Goal: Find specific page/section: Find specific page/section

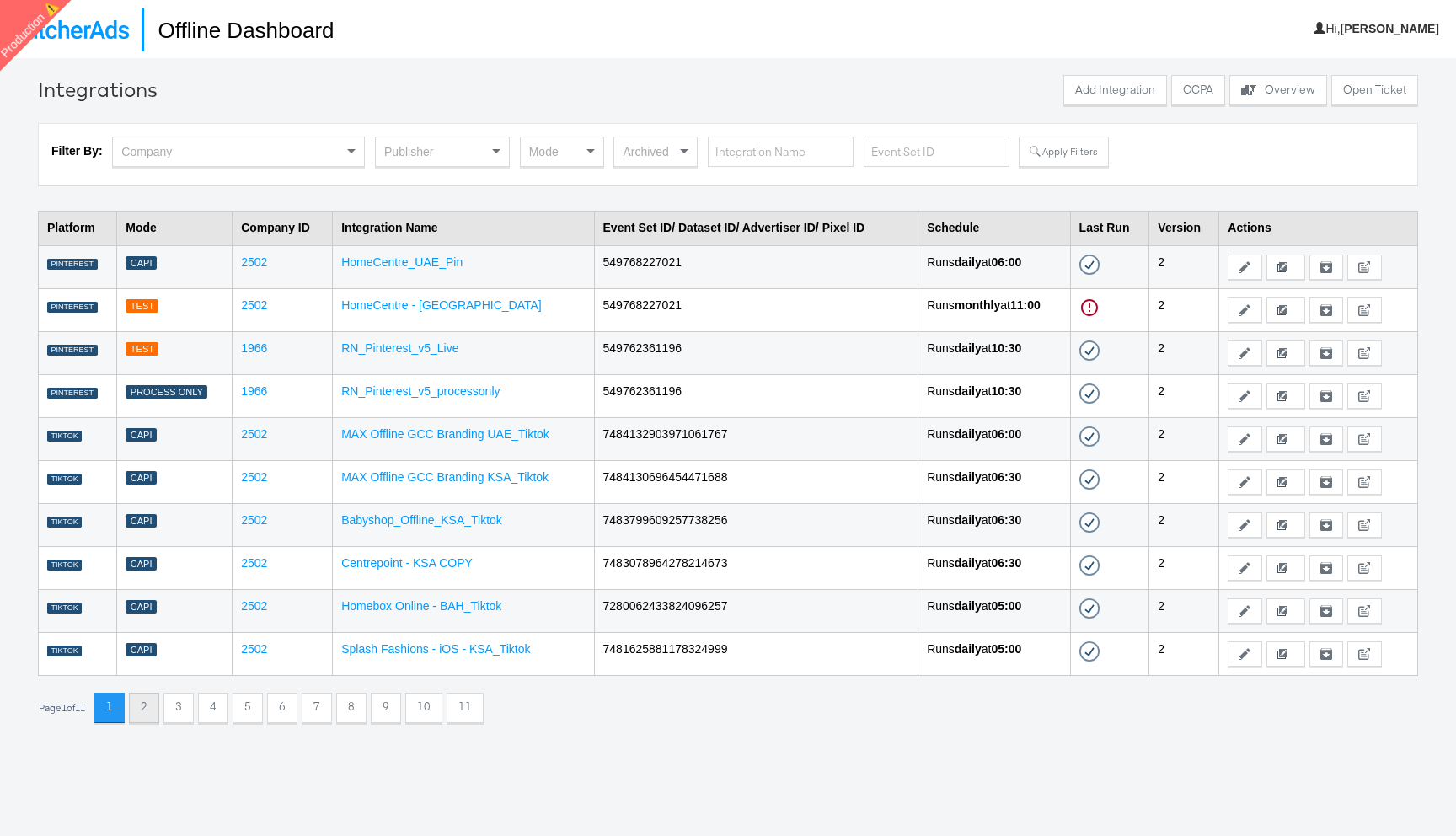
click at [145, 705] on button "2" at bounding box center [144, 708] width 30 height 30
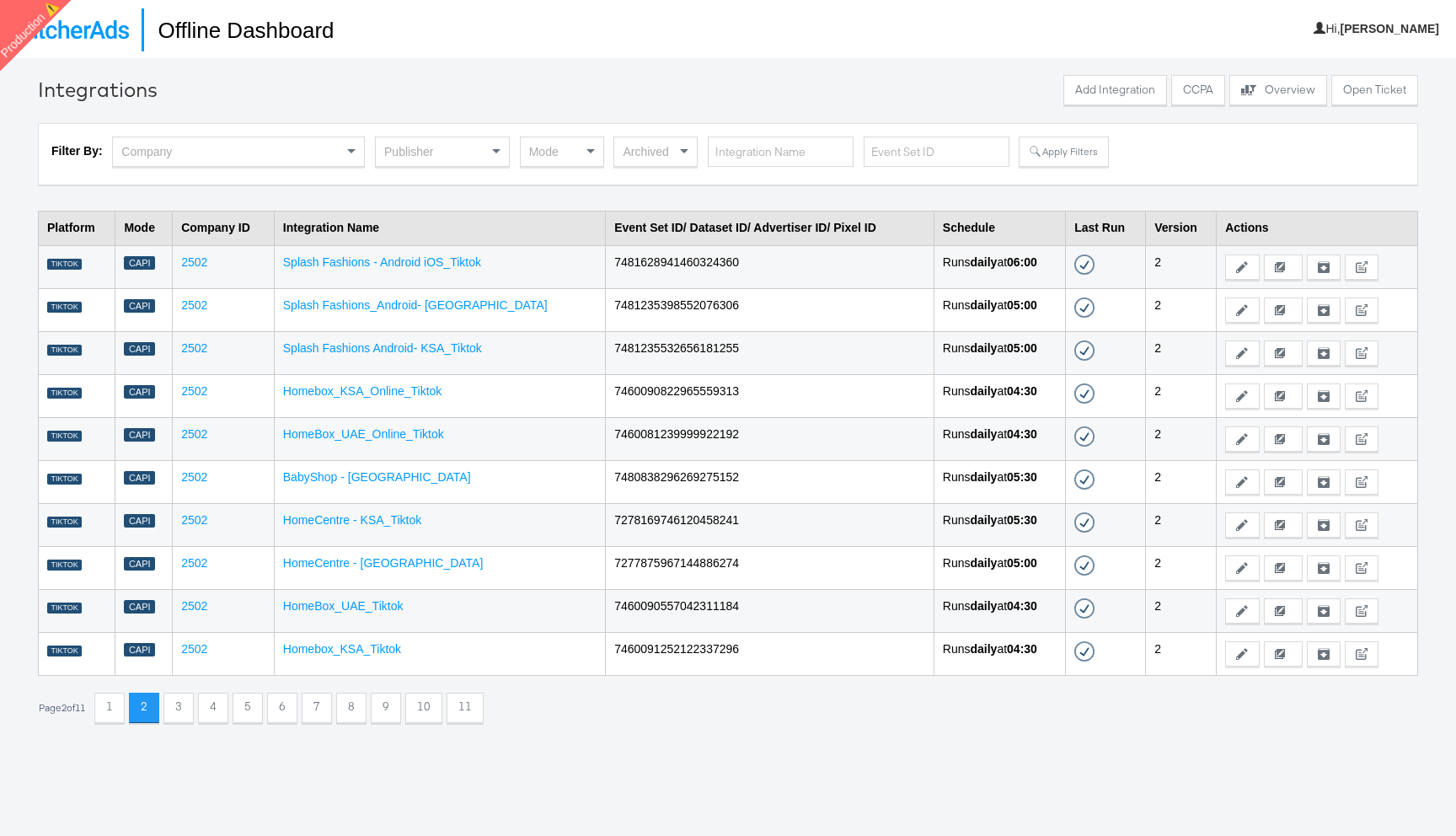
click at [463, 159] on div "Publisher" at bounding box center [442, 151] width 133 height 28
click at [1037, 159] on button "Apply Filters" at bounding box center [1063, 151] width 89 height 30
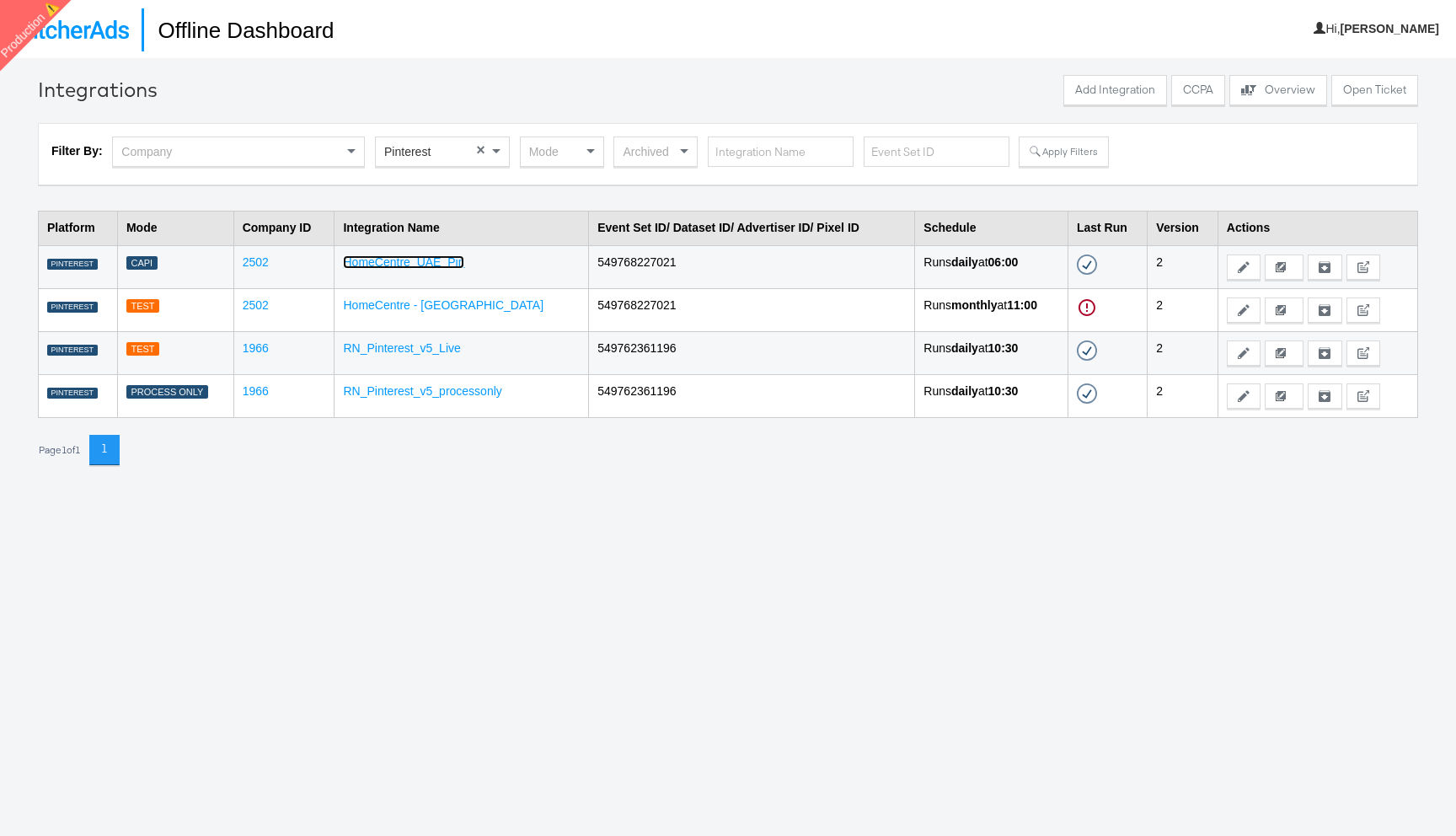
click at [416, 268] on link "HomeCentre_UAE_Pin" at bounding box center [403, 261] width 121 height 13
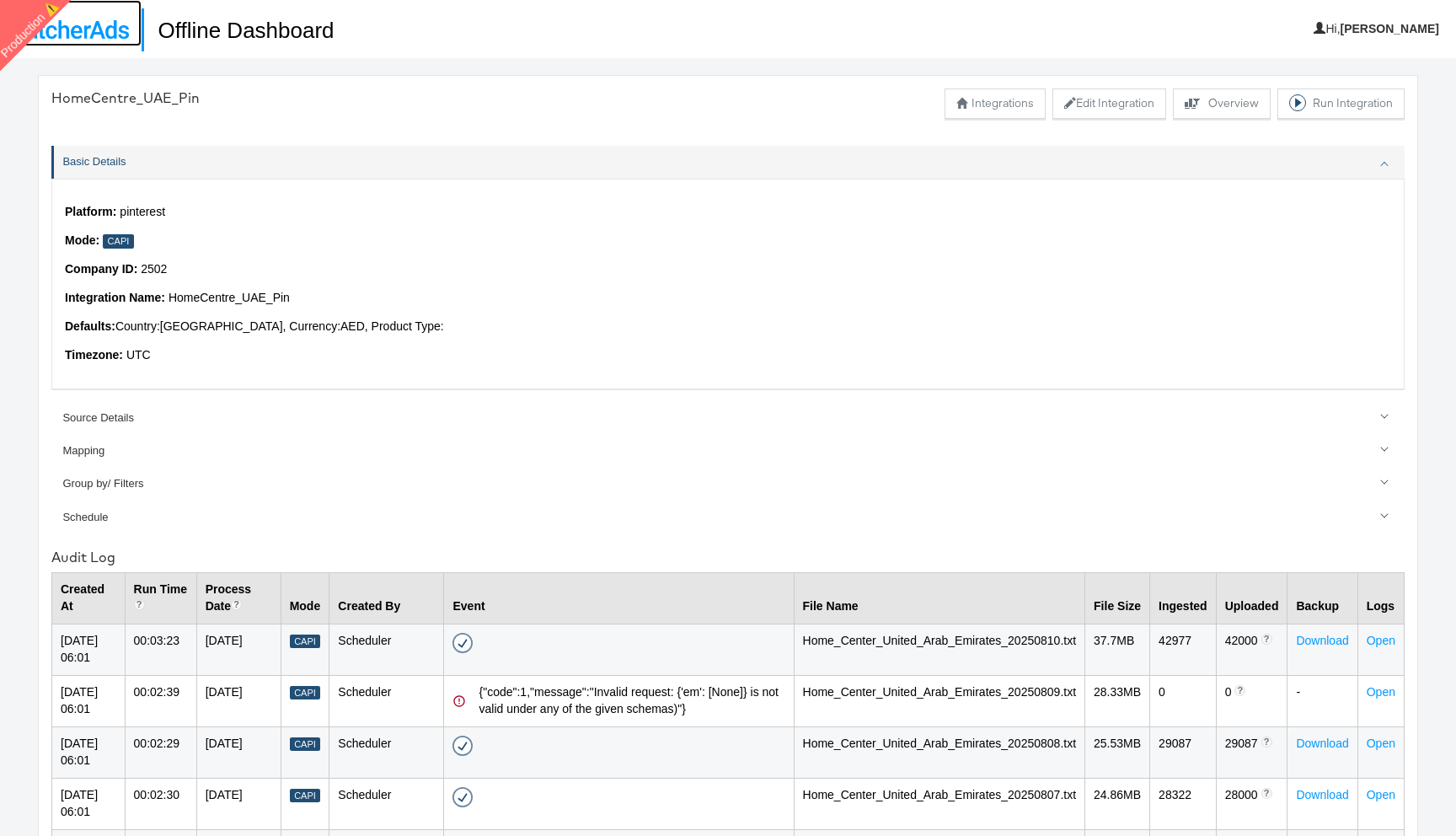
click at [95, 35] on img at bounding box center [70, 29] width 116 height 19
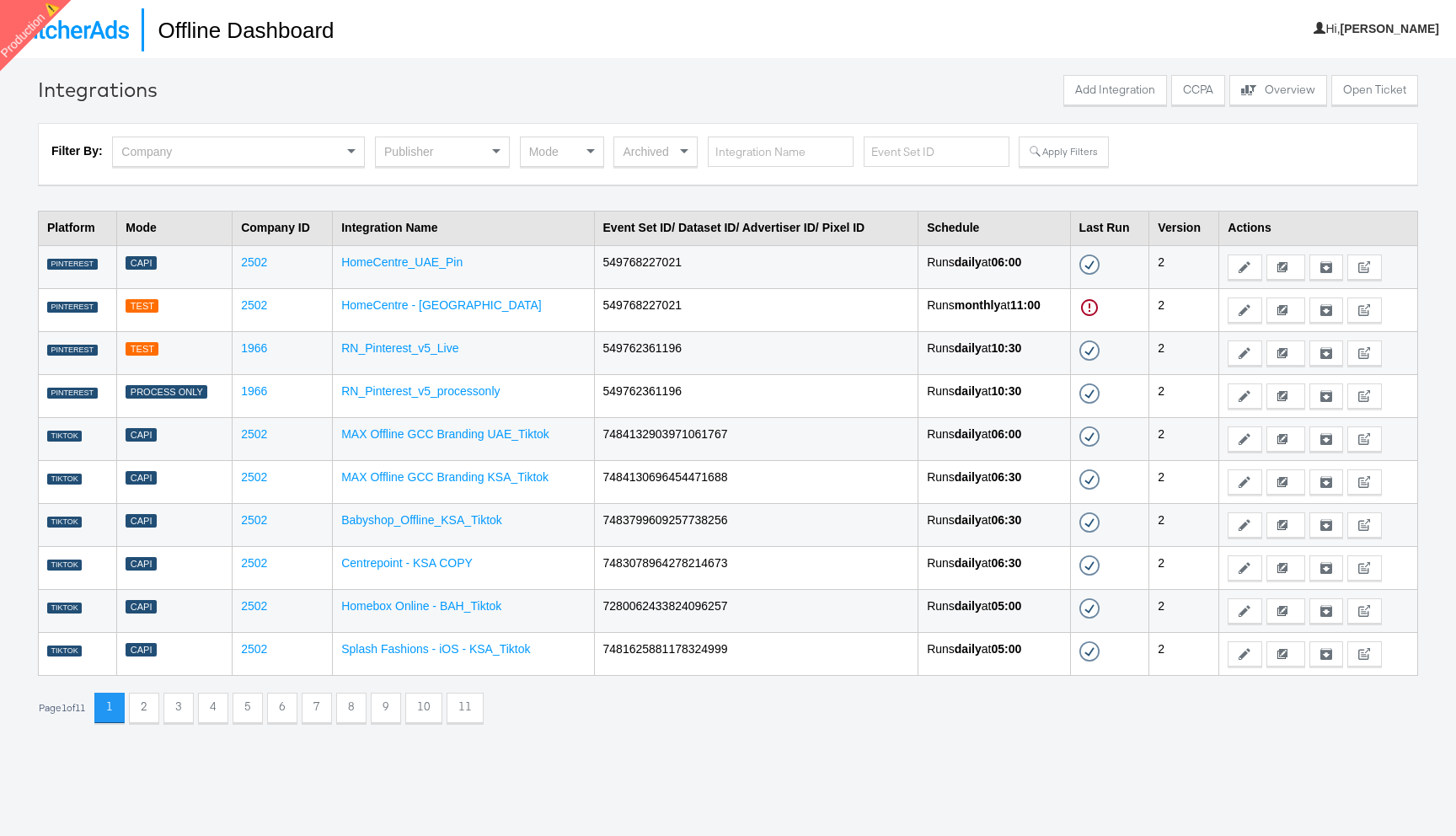
click at [433, 151] on div "Publisher" at bounding box center [442, 151] width 133 height 28
click at [1048, 159] on button "Apply Filters" at bounding box center [1063, 151] width 89 height 30
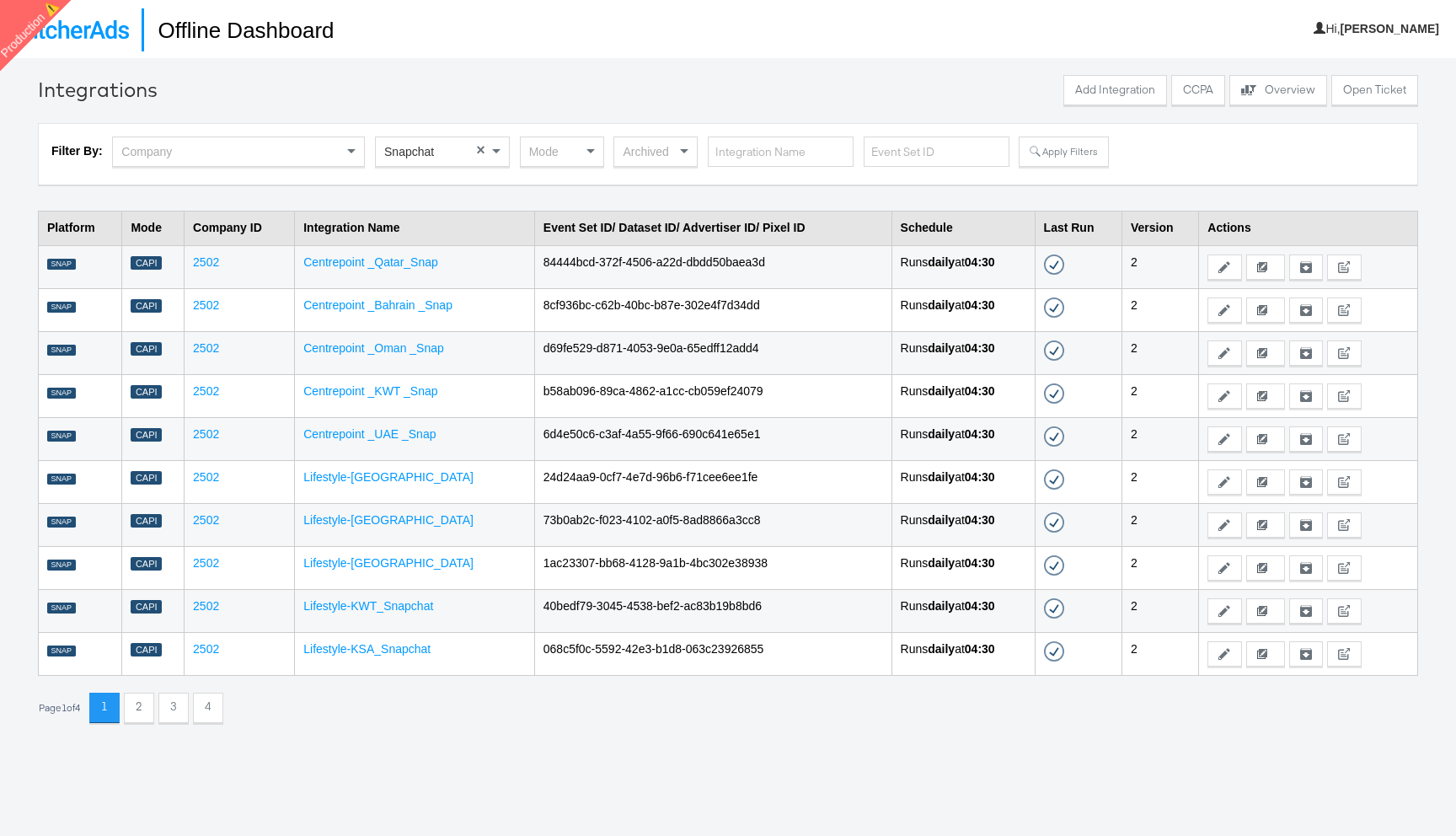
scroll to position [58, 0]
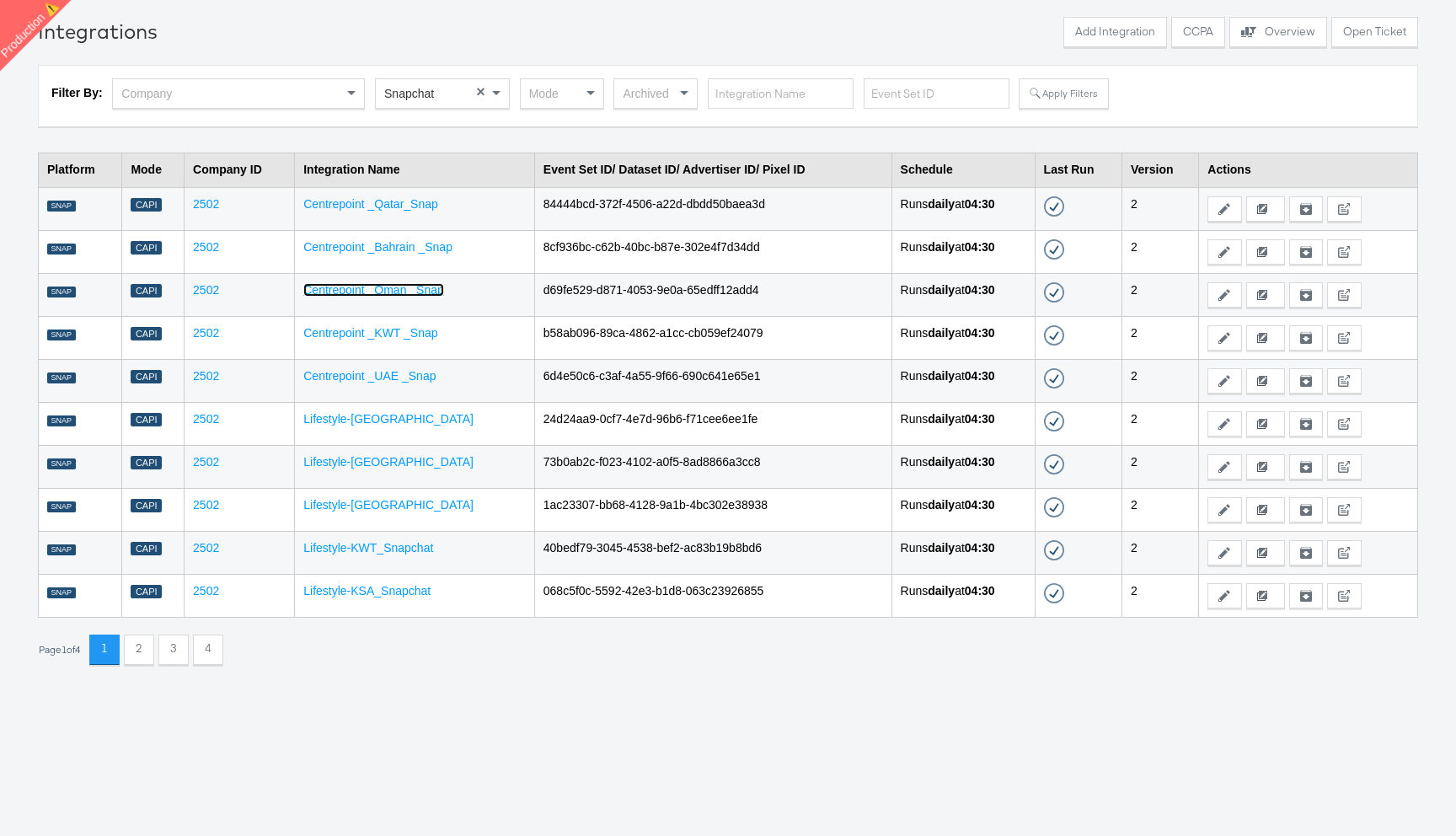
click at [390, 291] on link "Centrepoint _Oman _Snap" at bounding box center [373, 290] width 141 height 13
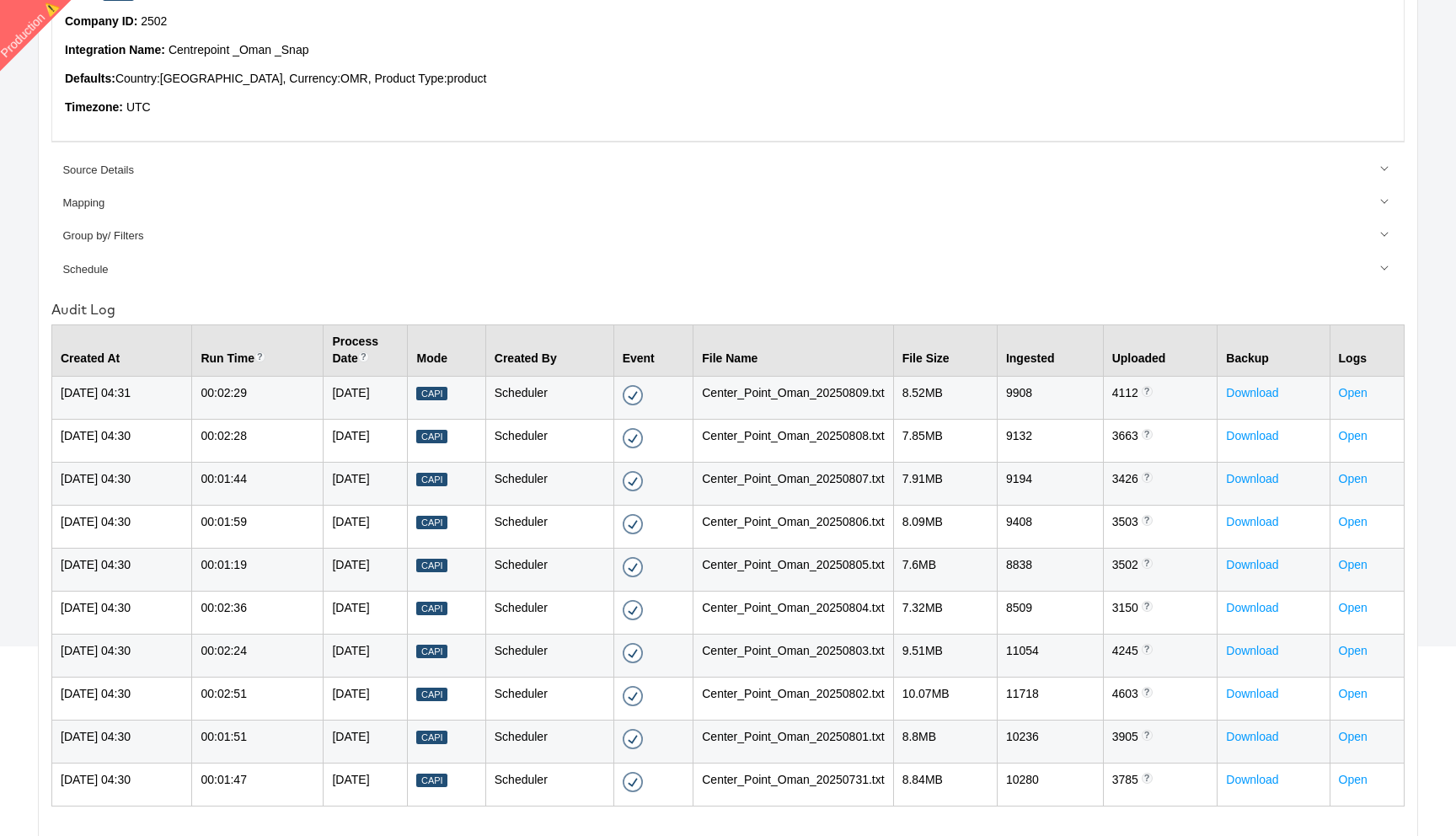
scroll to position [322, 0]
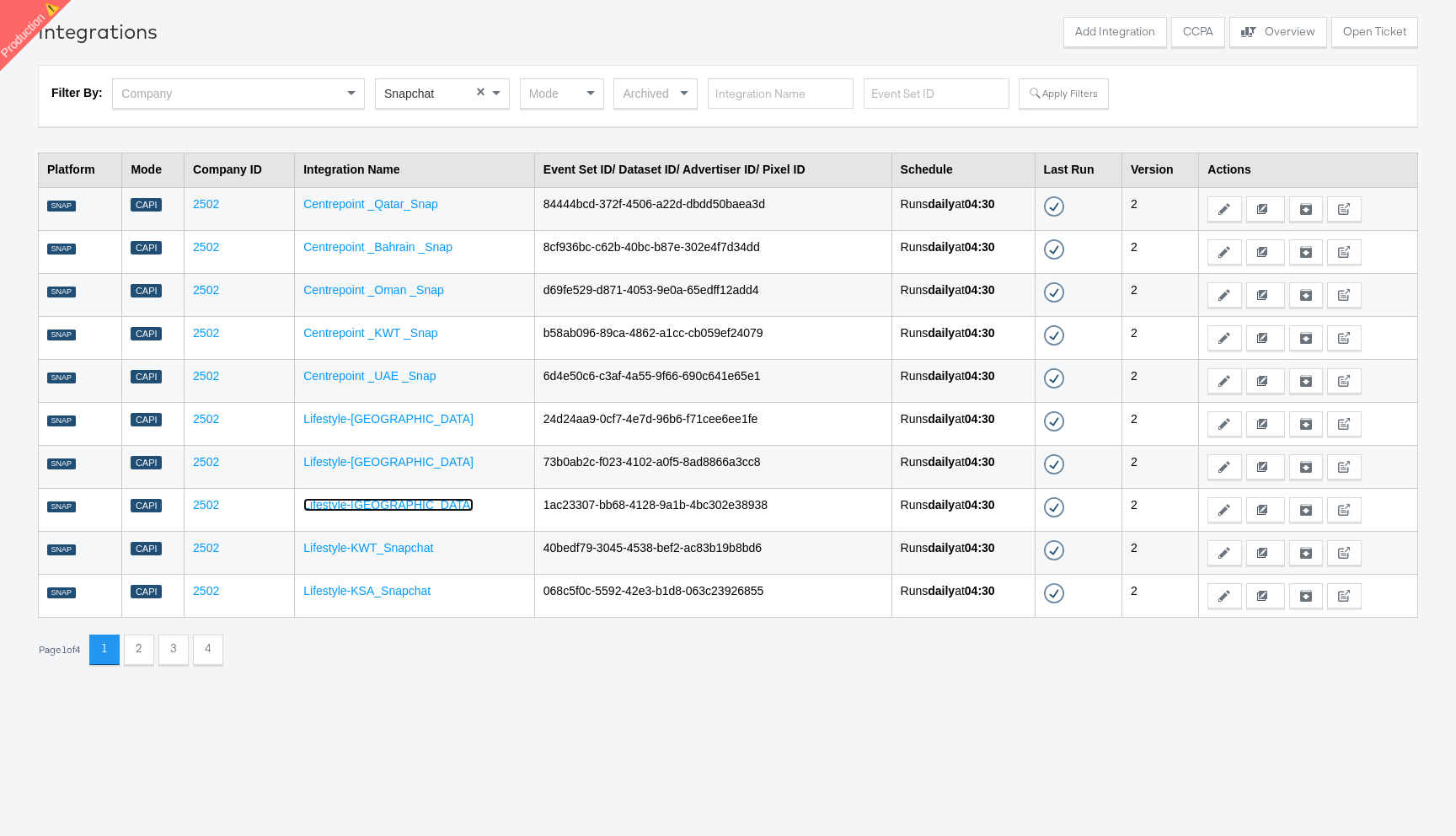
click at [407, 501] on link "Lifestyle-Oman_Snapchat" at bounding box center [388, 504] width 170 height 13
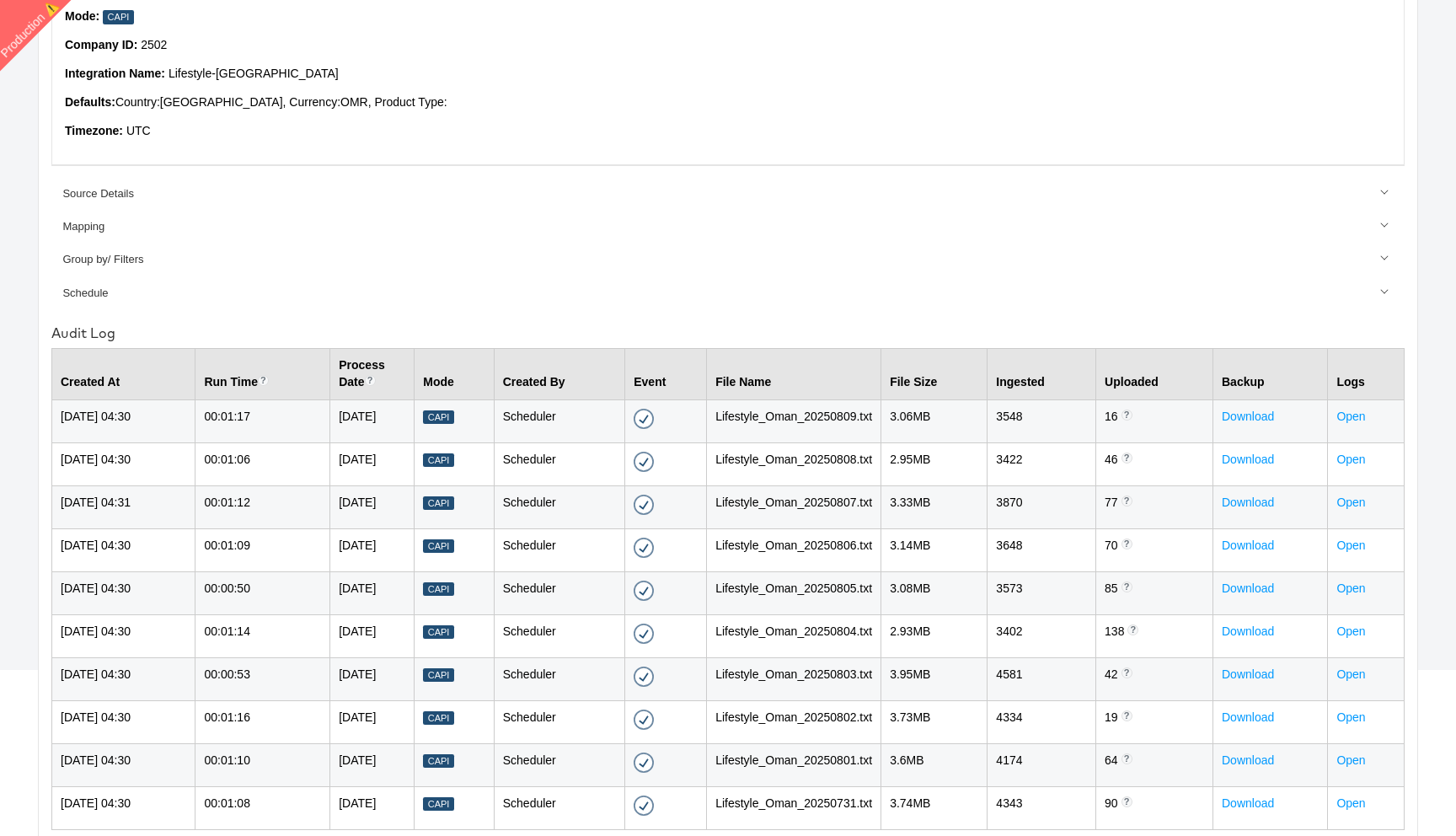
scroll to position [322, 0]
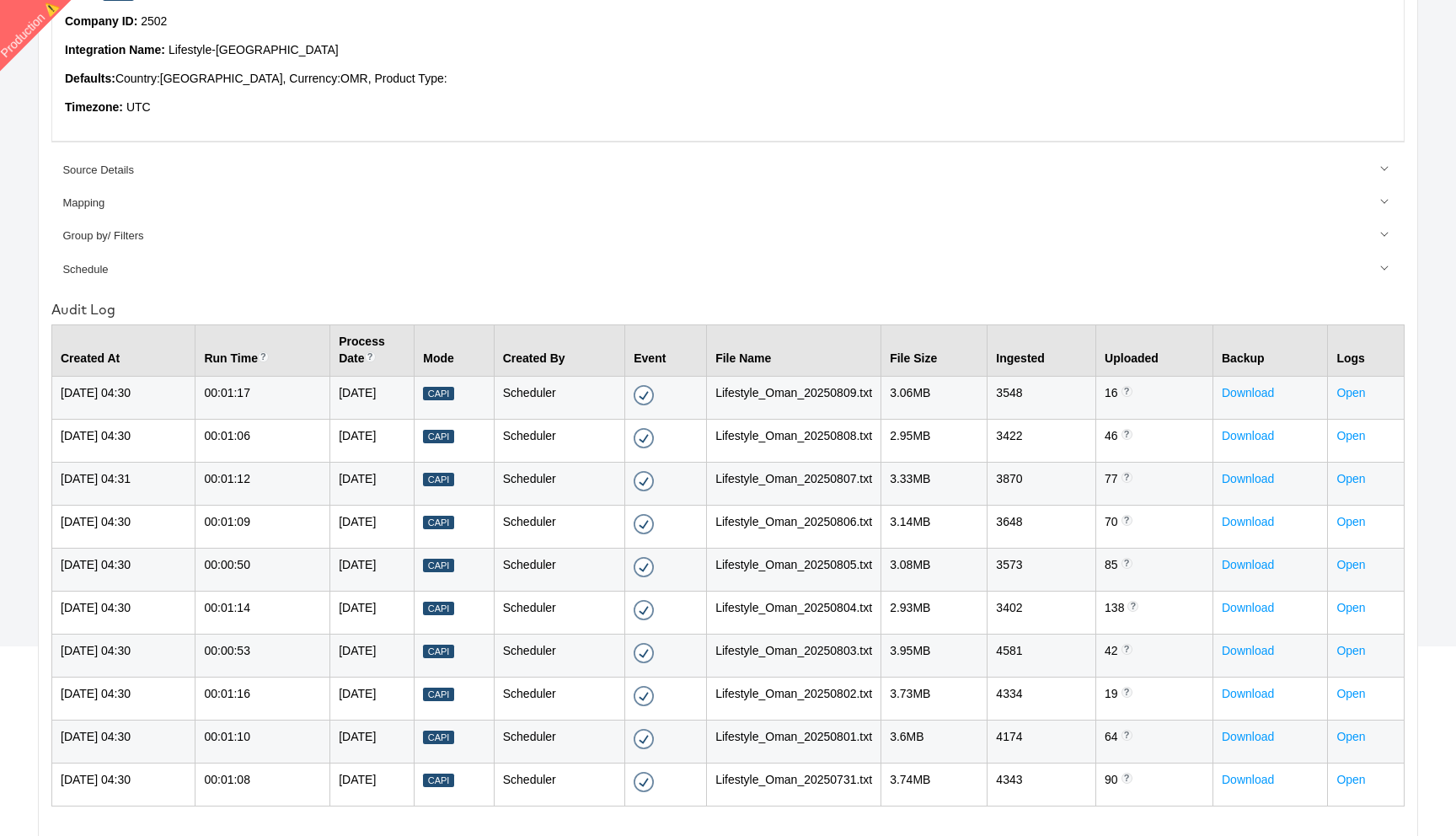
scroll to position [58, 0]
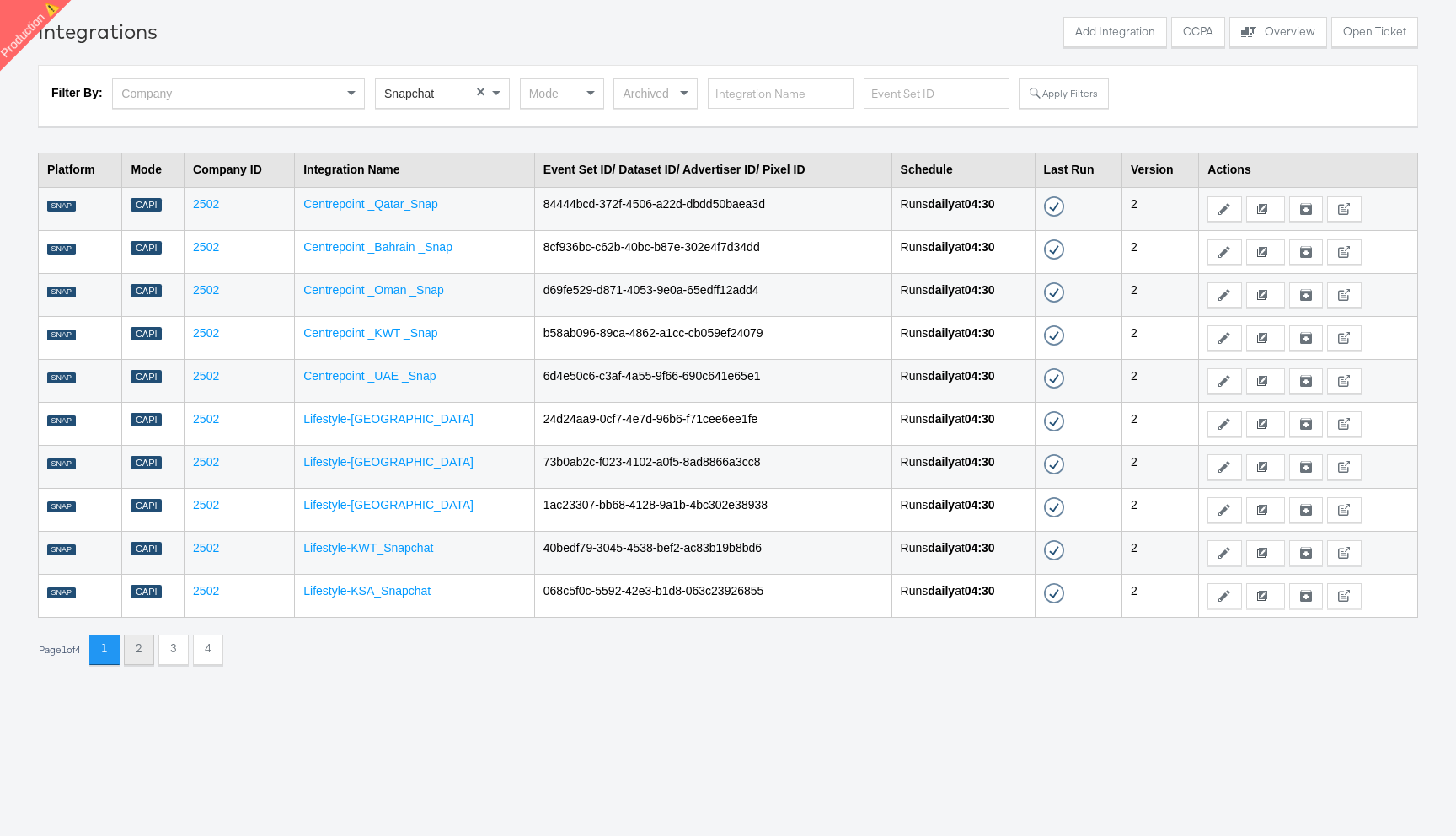
click at [150, 643] on button "2" at bounding box center [139, 649] width 30 height 30
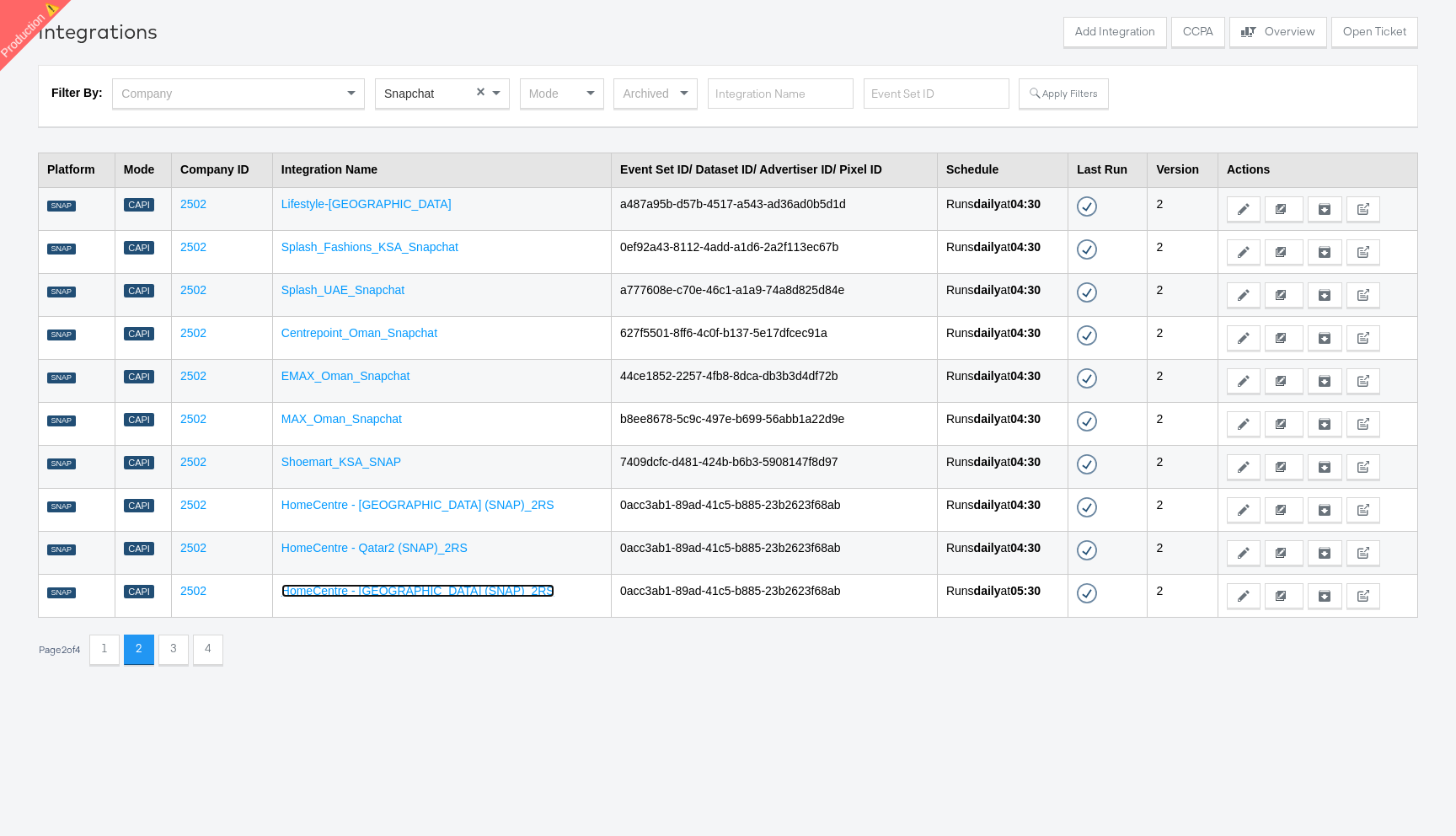
click at [428, 597] on link "HomeCentre - Egypt (SNAP)_2RS" at bounding box center [418, 590] width 273 height 13
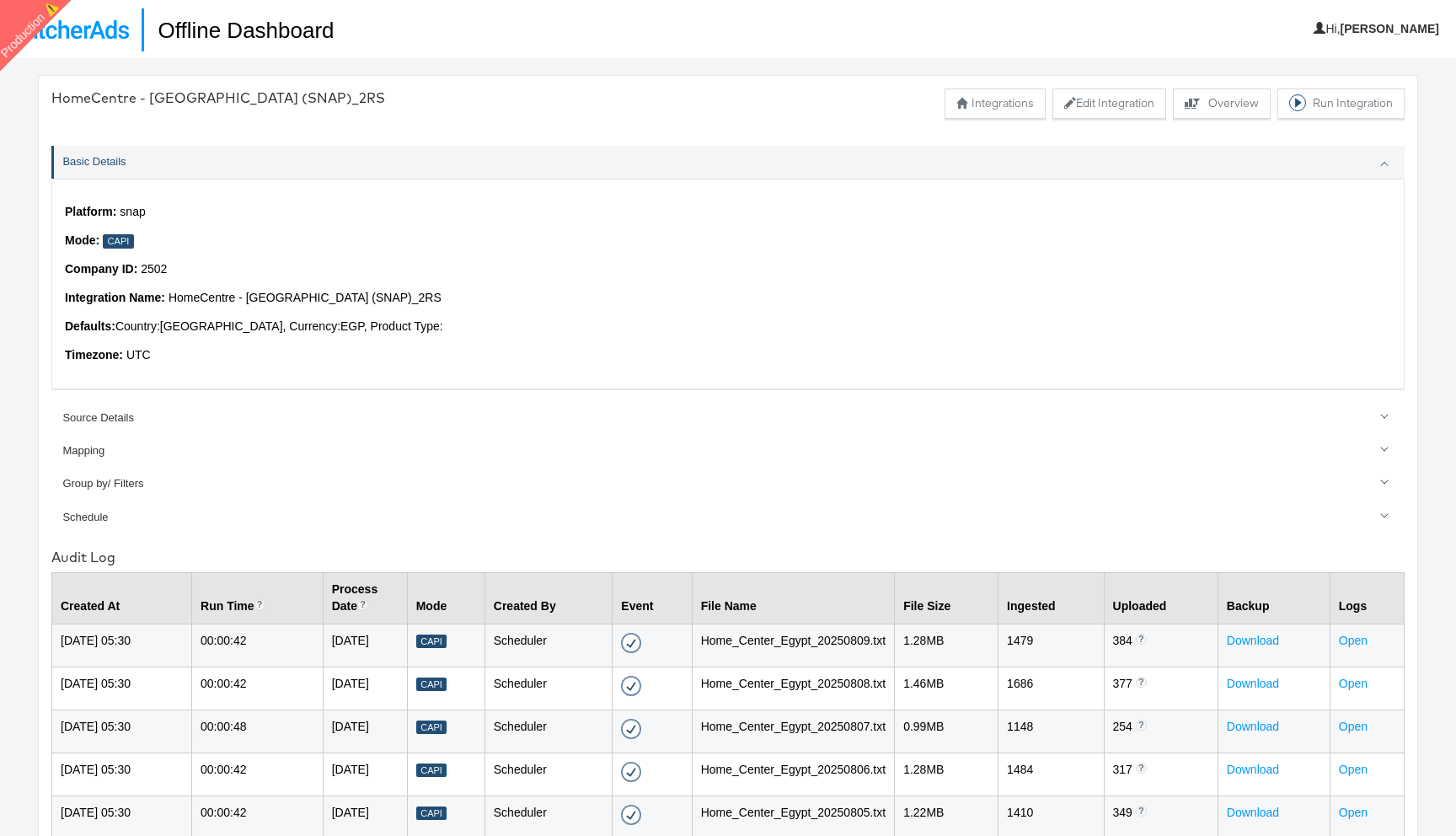
scroll to position [58, 0]
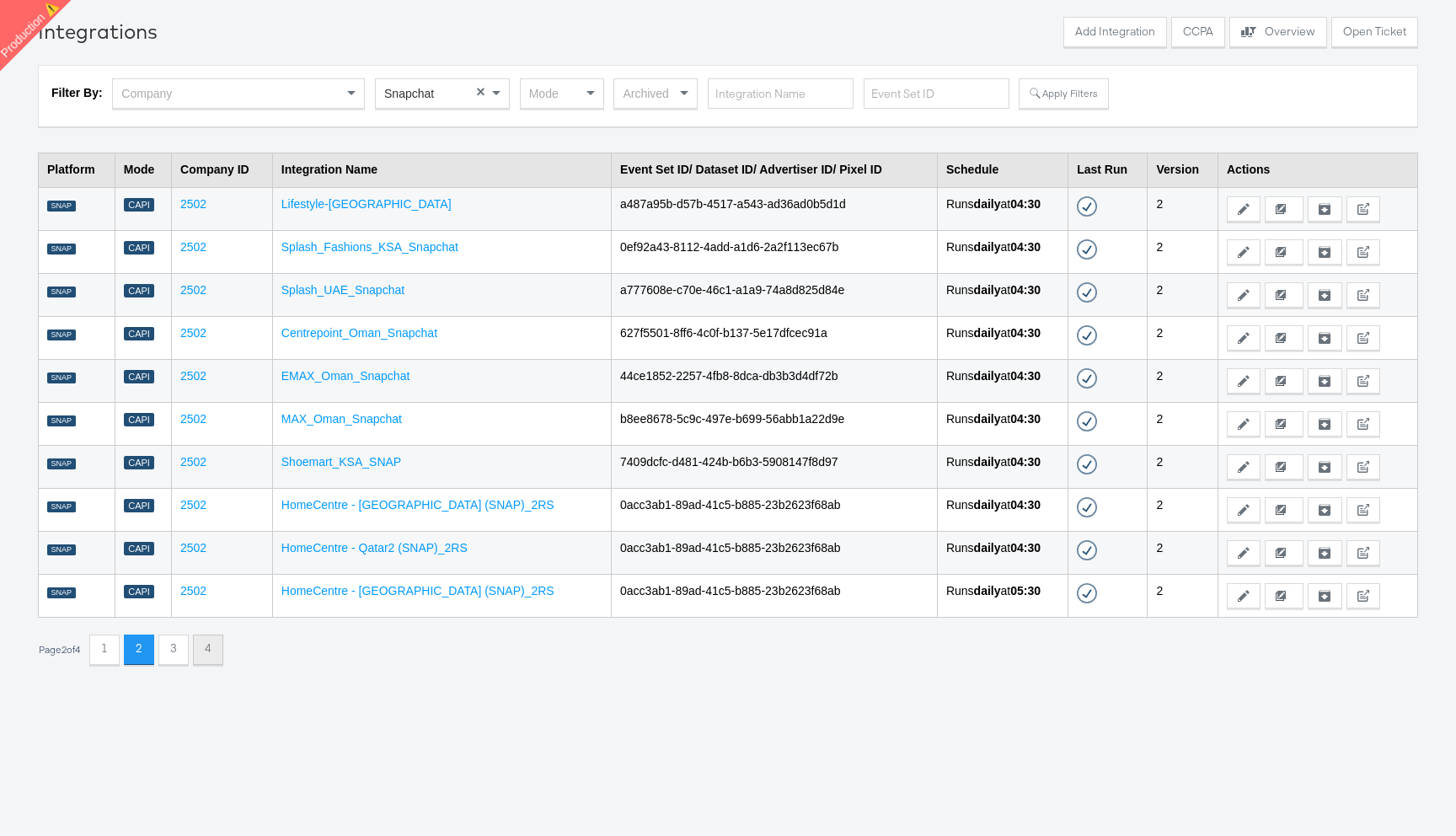
click at [206, 649] on button "4" at bounding box center [208, 649] width 30 height 30
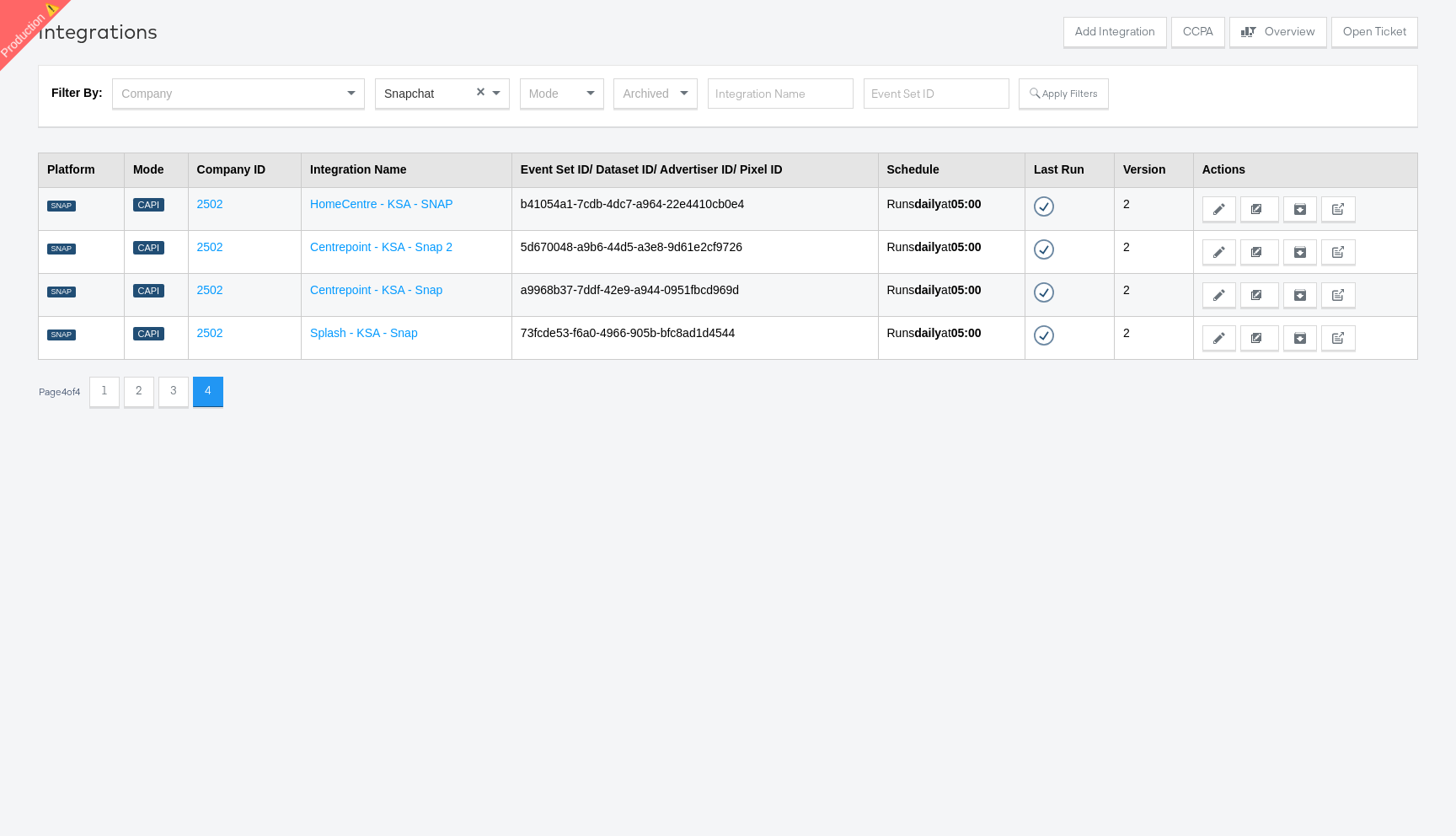
click at [567, 298] on td "a9968b37-7ddf-42e9-a944-0951fbcd969d" at bounding box center [694, 294] width 367 height 43
click at [569, 287] on td "a9968b37-7ddf-42e9-a944-0951fbcd969d" at bounding box center [694, 294] width 367 height 43
click at [418, 292] on link "Centrepoint - KSA - Snap" at bounding box center [376, 290] width 132 height 13
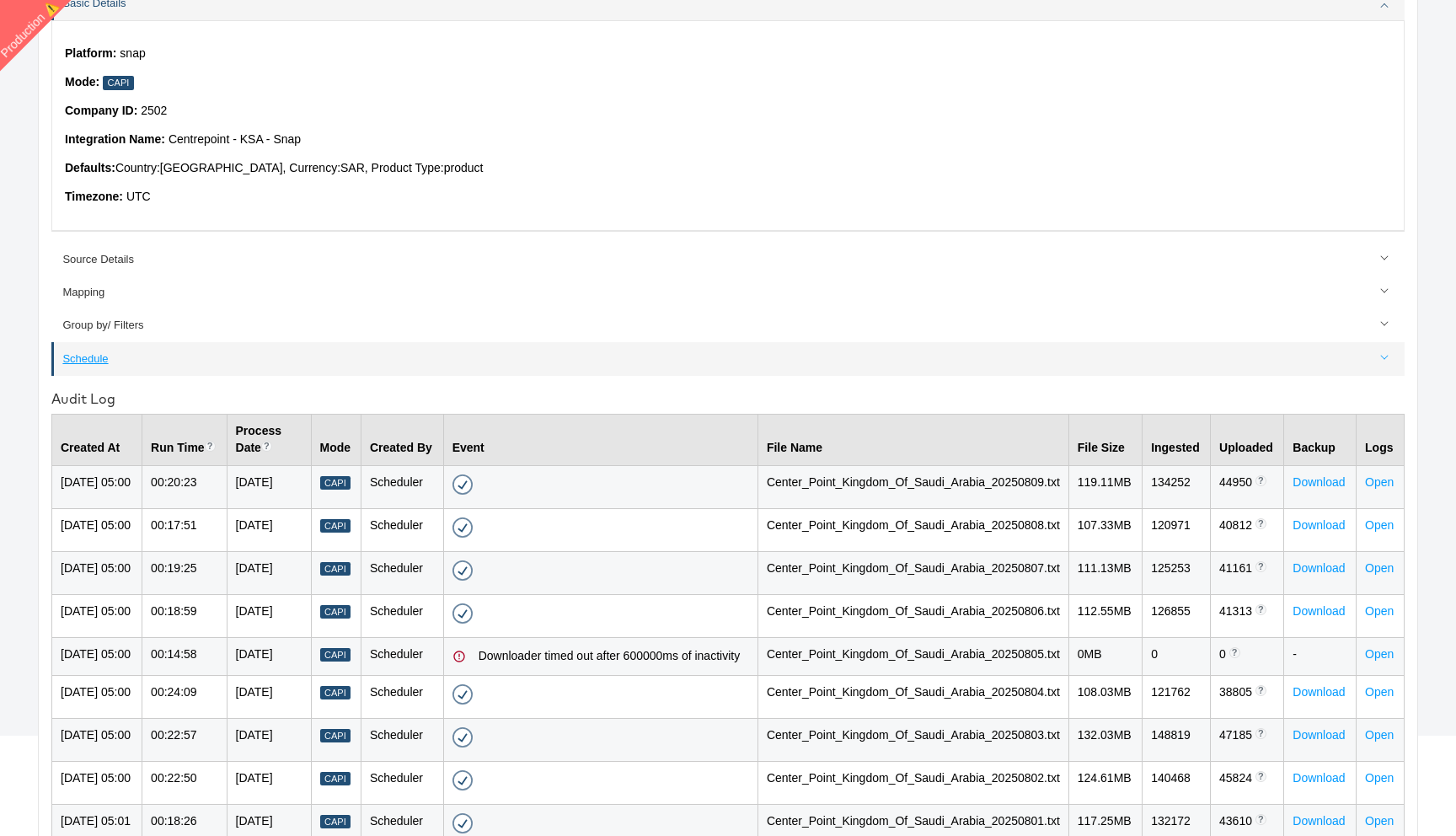
scroll to position [208, 0]
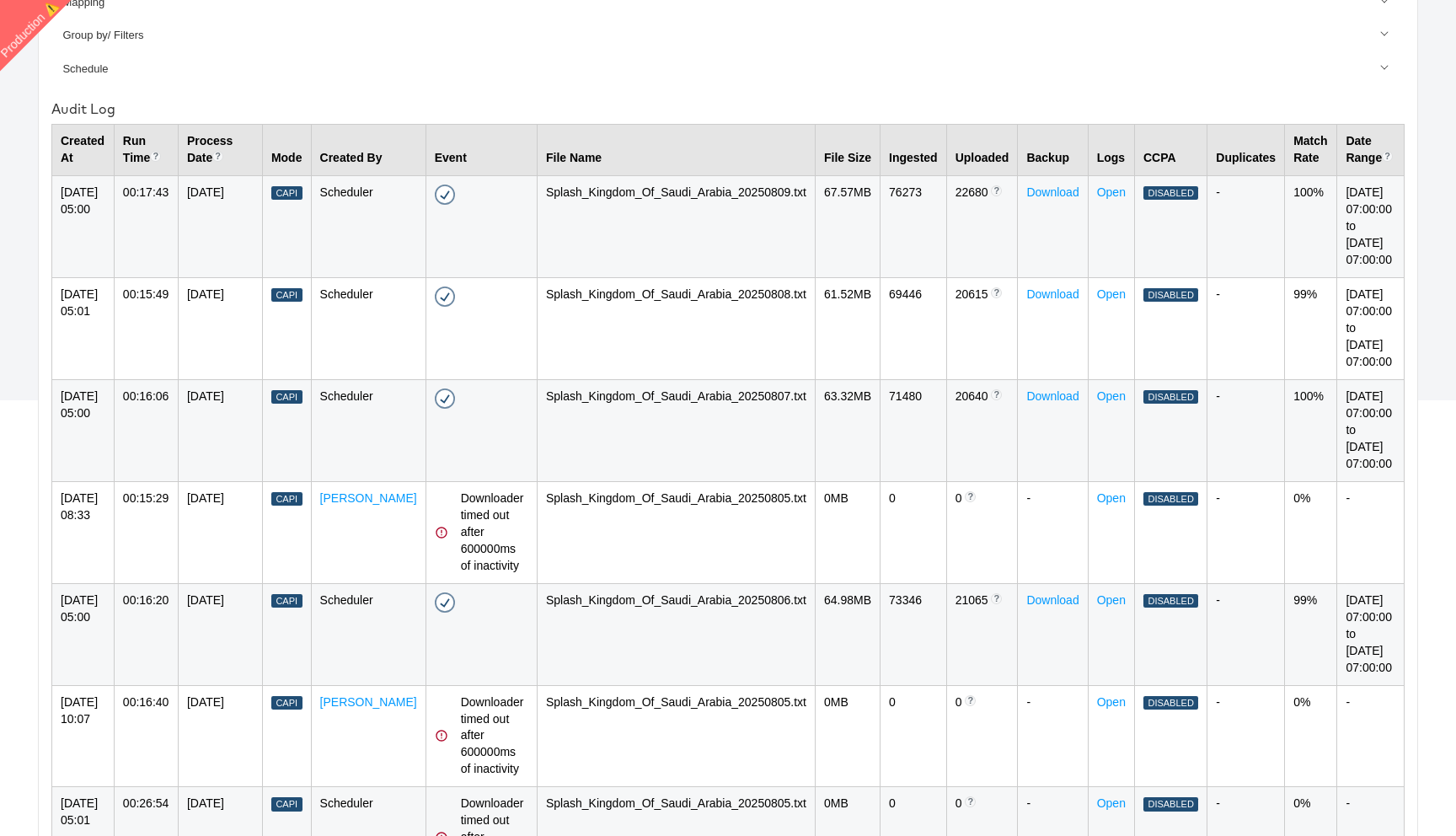
scroll to position [494, 0]
click at [461, 794] on div "Downloader timed out after 600000ms of inactivity" at bounding box center [494, 836] width 67 height 84
click at [461, 693] on div "Downloader timed out after 600000ms of inactivity" at bounding box center [494, 735] width 67 height 84
click at [461, 490] on div "Downloader timed out after 600000ms of inactivity" at bounding box center [494, 531] width 67 height 84
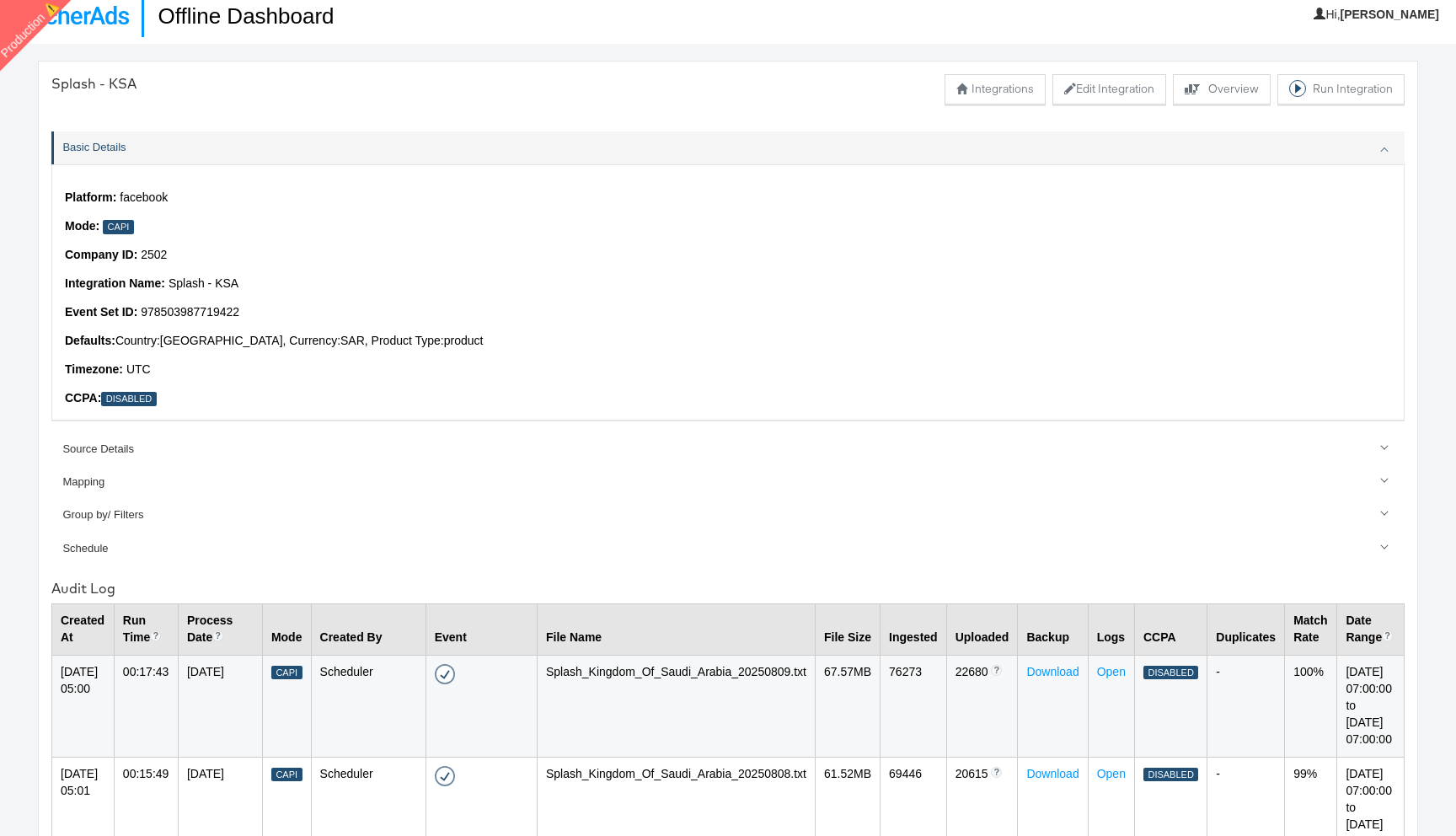
scroll to position [0, 0]
